Goal: Task Accomplishment & Management: Complete application form

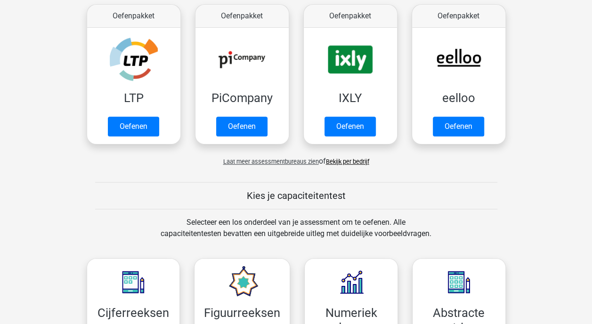
scroll to position [141, 0]
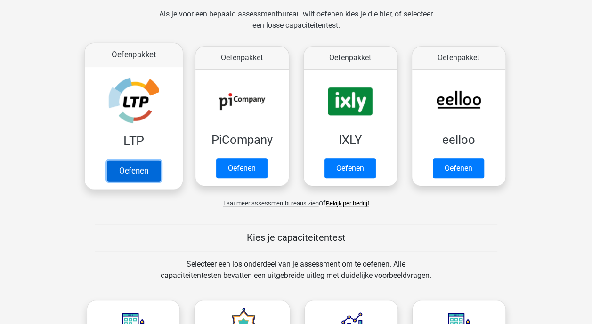
click at [141, 171] on link "Oefenen" at bounding box center [133, 171] width 54 height 21
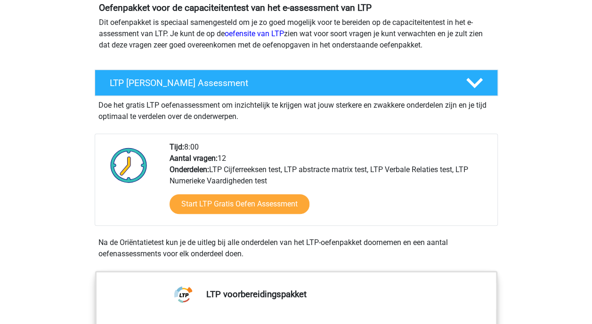
scroll to position [94, 0]
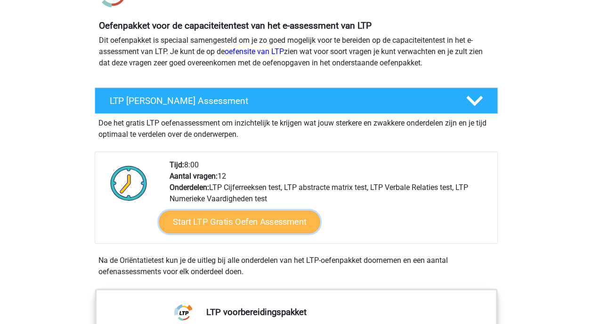
click at [217, 223] on link "Start LTP Gratis Oefen Assessment" at bounding box center [239, 222] width 161 height 23
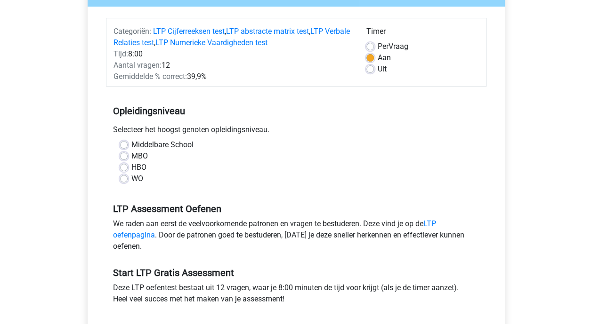
scroll to position [47, 0]
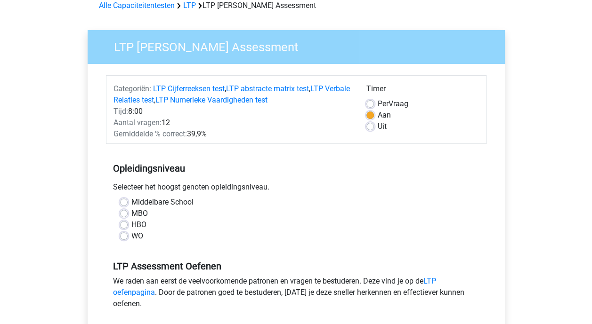
click at [131, 202] on label "Middelbare School" at bounding box center [162, 202] width 62 height 11
click at [126, 202] on input "Middelbare School" at bounding box center [124, 201] width 8 height 9
radio input "true"
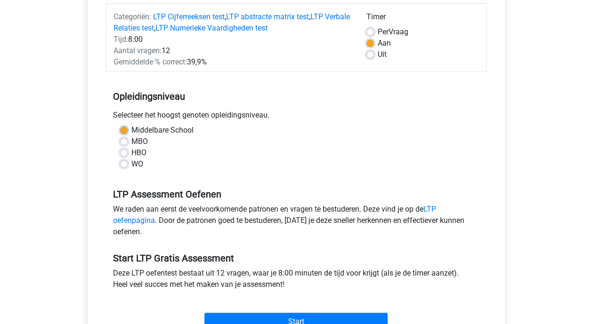
scroll to position [141, 0]
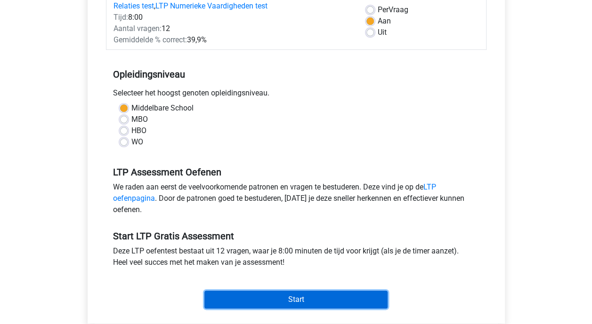
click at [286, 298] on input "Start" at bounding box center [295, 300] width 183 height 18
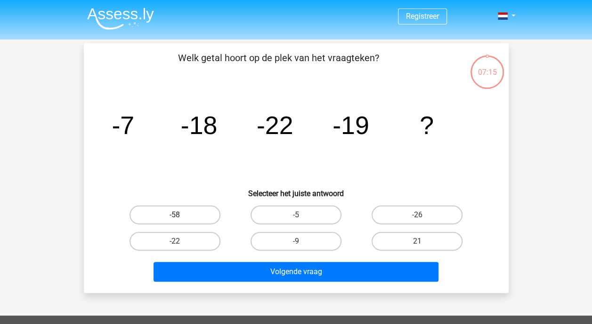
click at [187, 216] on label "-58" at bounding box center [174, 215] width 91 height 19
click at [181, 216] on input "-58" at bounding box center [178, 218] width 6 height 6
radio input "true"
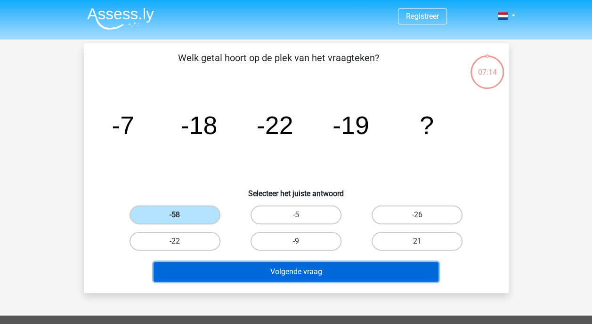
click at [303, 271] on button "Volgende vraag" at bounding box center [295, 272] width 285 height 20
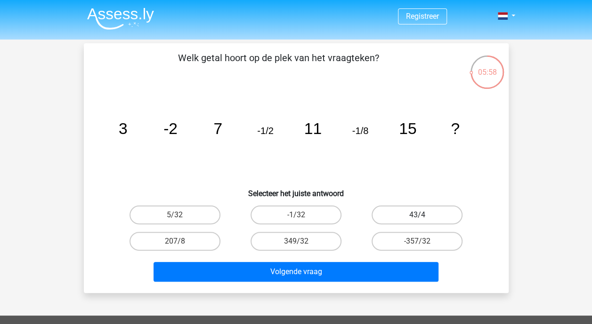
click at [423, 216] on label "43/4" at bounding box center [416, 215] width 91 height 19
click at [423, 216] on input "43/4" at bounding box center [420, 218] width 6 height 6
radio input "true"
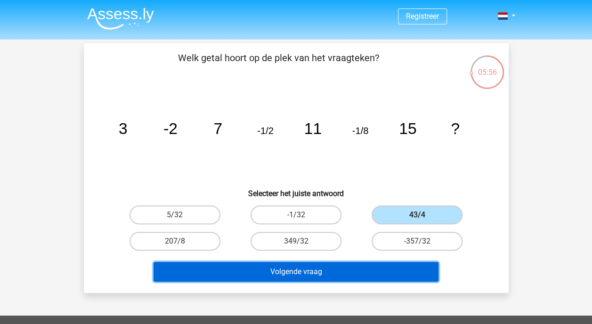
click at [320, 270] on button "Volgende vraag" at bounding box center [295, 272] width 285 height 20
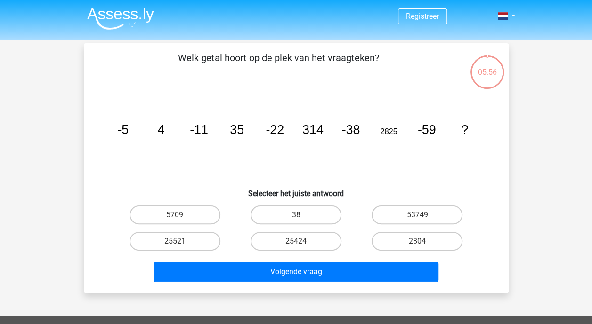
scroll to position [43, 0]
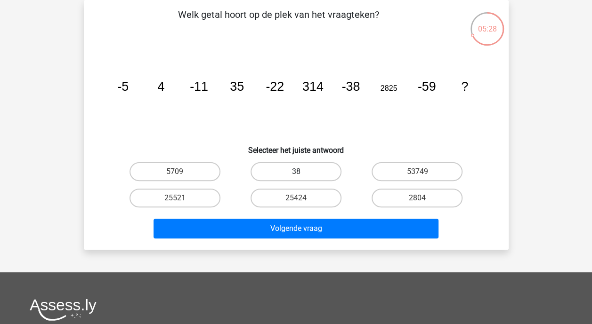
click at [312, 172] on label "38" at bounding box center [295, 171] width 91 height 19
click at [302, 172] on input "38" at bounding box center [299, 175] width 6 height 6
radio input "true"
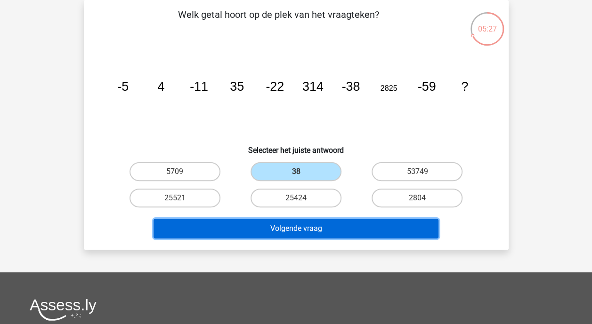
click at [305, 226] on button "Volgende vraag" at bounding box center [295, 229] width 285 height 20
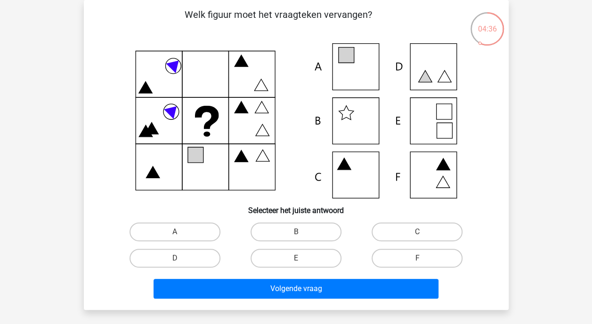
click at [437, 124] on icon at bounding box center [444, 131] width 16 height 16
click at [299, 260] on input "E" at bounding box center [299, 261] width 6 height 6
radio input "true"
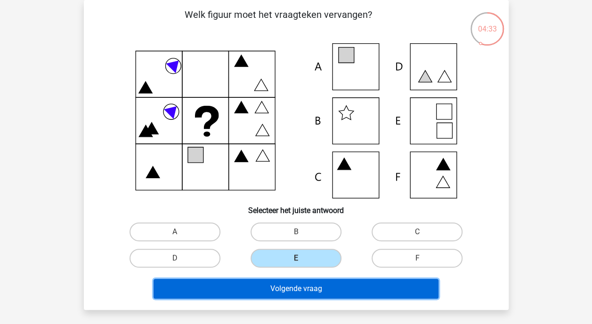
click at [300, 289] on button "Volgende vraag" at bounding box center [295, 289] width 285 height 20
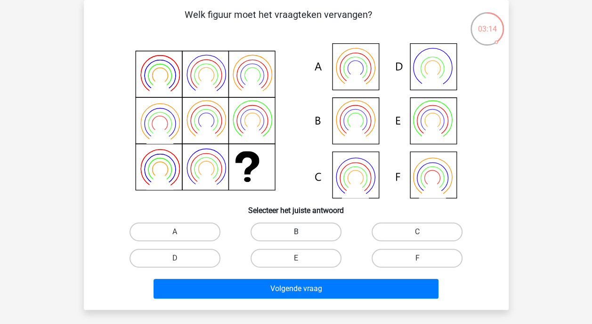
click at [291, 233] on label "B" at bounding box center [295, 232] width 91 height 19
click at [296, 233] on input "B" at bounding box center [299, 235] width 6 height 6
radio input "true"
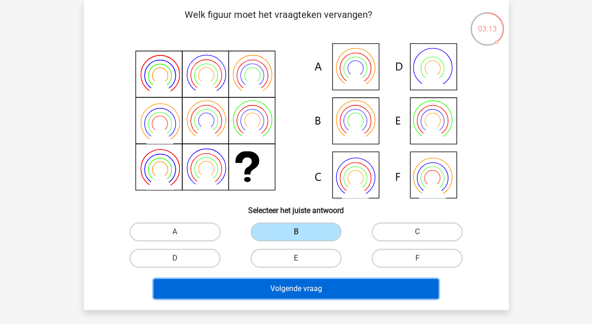
click at [294, 286] on button "Volgende vraag" at bounding box center [295, 289] width 285 height 20
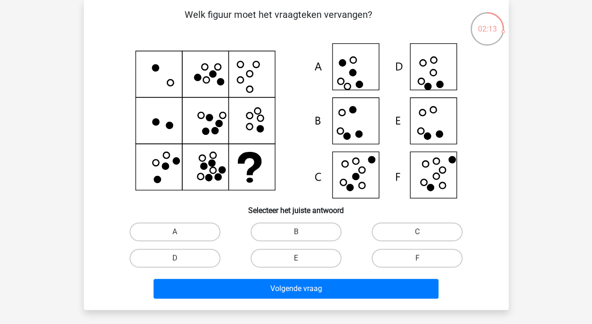
click at [421, 259] on input "F" at bounding box center [420, 261] width 6 height 6
radio input "true"
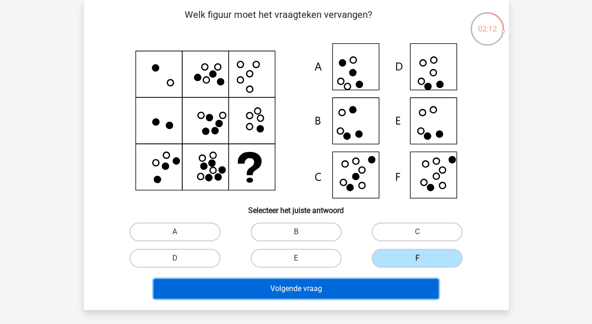
click at [303, 286] on button "Volgende vraag" at bounding box center [295, 289] width 285 height 20
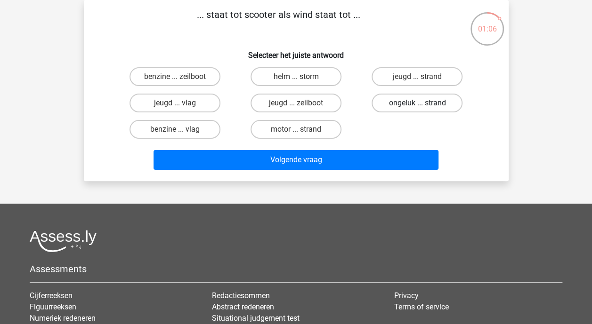
click at [403, 105] on label "ongeluk ... strand" at bounding box center [416, 103] width 91 height 19
click at [417, 105] on input "ongeluk ... strand" at bounding box center [420, 106] width 6 height 6
radio input "true"
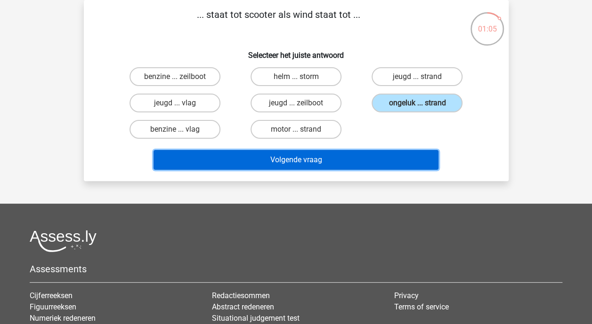
click at [290, 163] on button "Volgende vraag" at bounding box center [295, 160] width 285 height 20
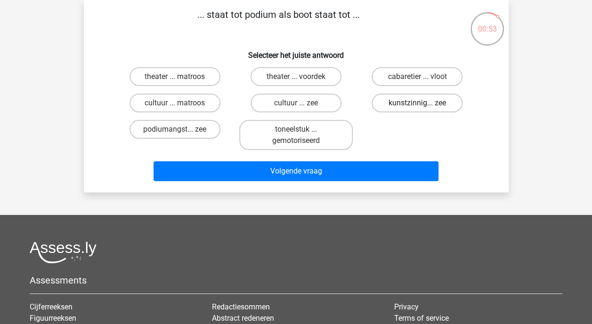
click at [405, 104] on label "kunstzinnig... zee" at bounding box center [416, 103] width 91 height 19
click at [417, 104] on input "kunstzinnig... zee" at bounding box center [420, 106] width 6 height 6
radio input "true"
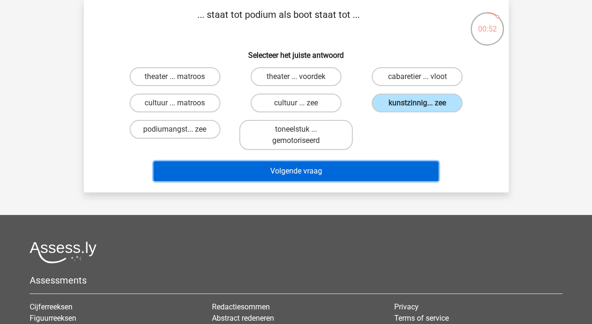
click at [312, 170] on button "Volgende vraag" at bounding box center [295, 171] width 285 height 20
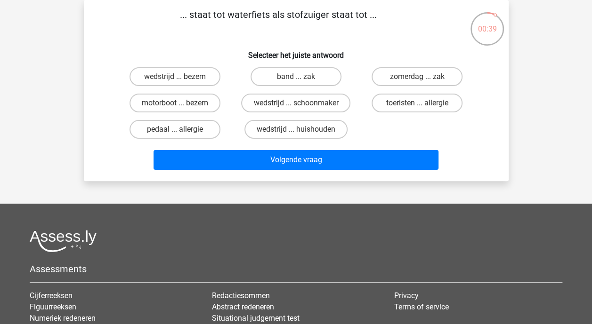
click at [300, 77] on input "band ... zak" at bounding box center [299, 80] width 6 height 6
radio input "true"
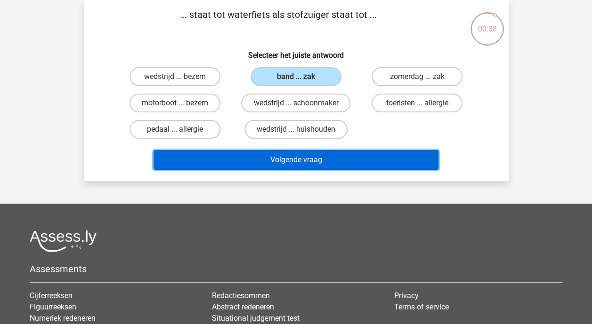
click at [287, 160] on button "Volgende vraag" at bounding box center [295, 160] width 285 height 20
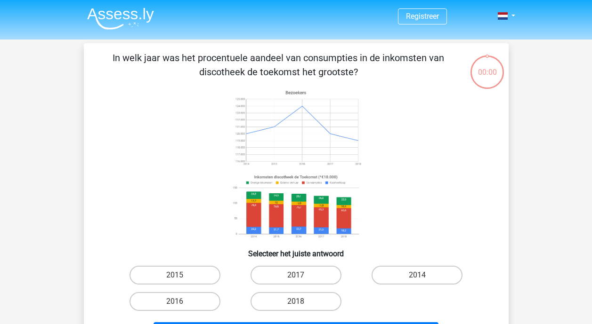
scroll to position [43, 0]
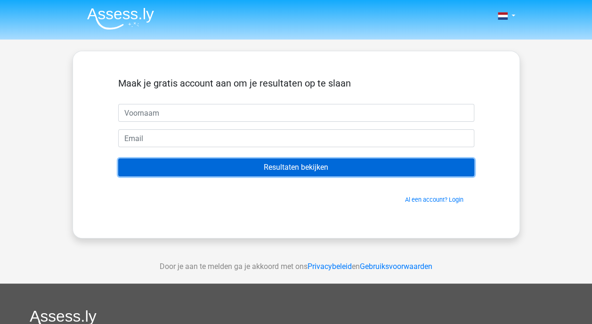
click at [312, 169] on input "Resultaten bekijken" at bounding box center [296, 168] width 356 height 18
